Goal: Task Accomplishment & Management: Manage account settings

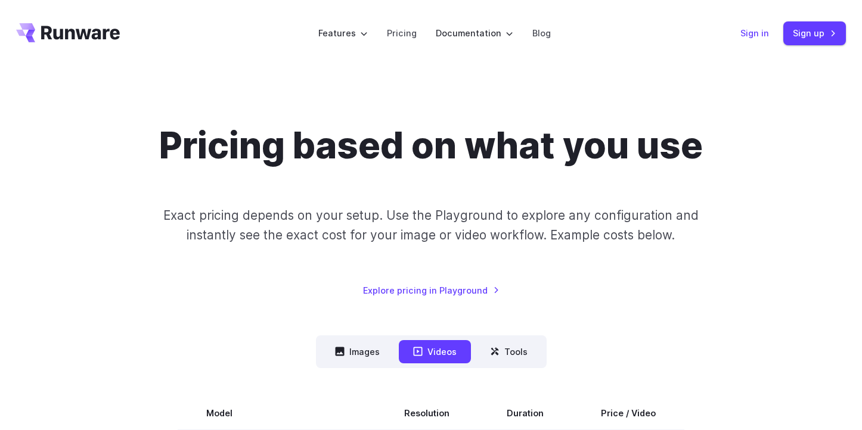
click at [759, 40] on link "Sign in" at bounding box center [754, 33] width 29 height 14
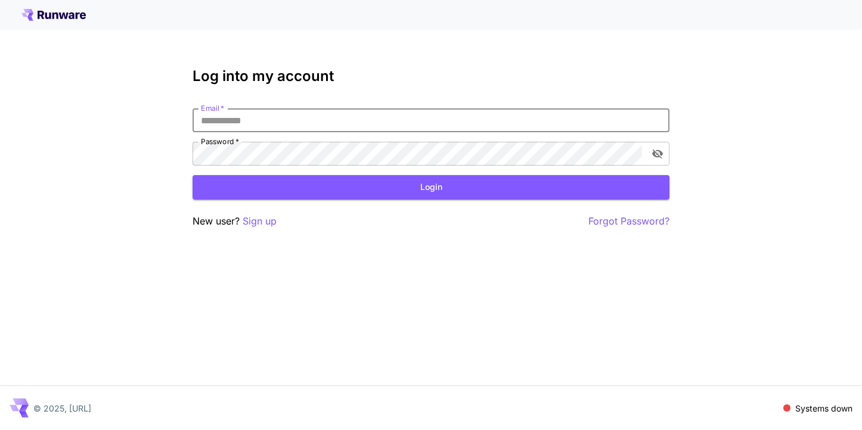
click at [542, 123] on input "Email   *" at bounding box center [431, 120] width 477 height 24
click at [0, 430] on com-1password-button at bounding box center [0, 430] width 0 height 0
click at [489, 122] on input "Email   *" at bounding box center [431, 120] width 477 height 24
type input "**********"
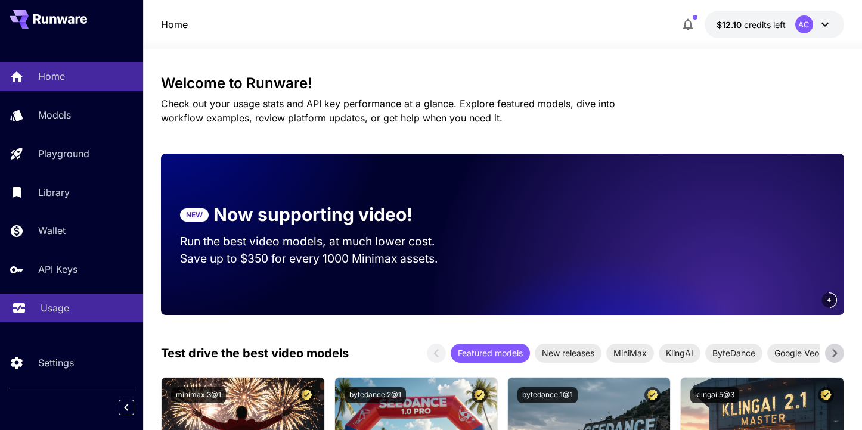
click at [61, 306] on p "Usage" at bounding box center [55, 308] width 29 height 14
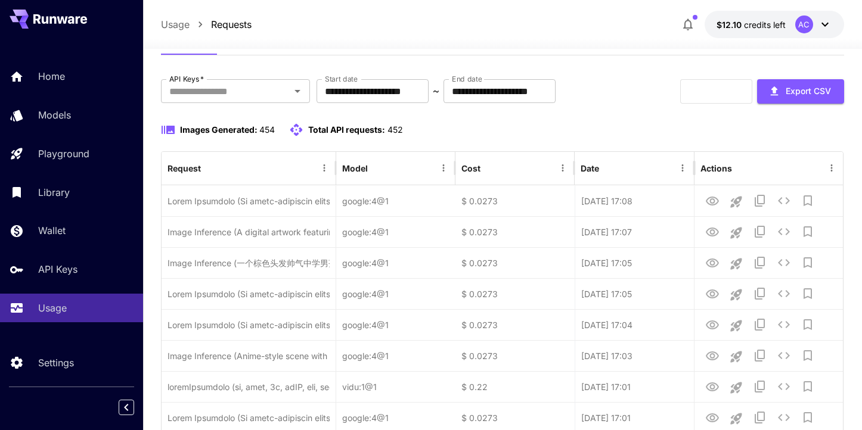
scroll to position [61, 0]
